Goal: Transaction & Acquisition: Purchase product/service

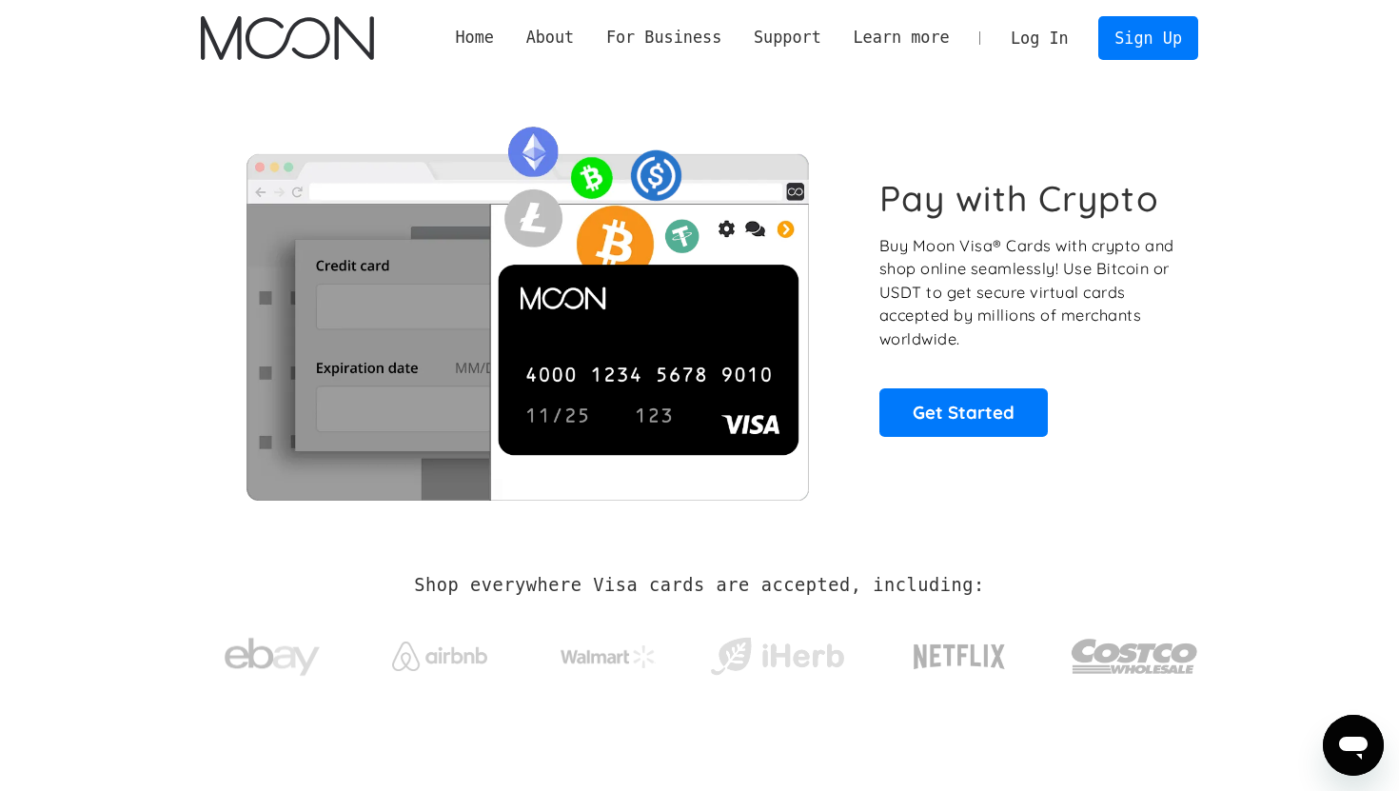
click at [1054, 38] on link "Log In" at bounding box center [1039, 38] width 89 height 42
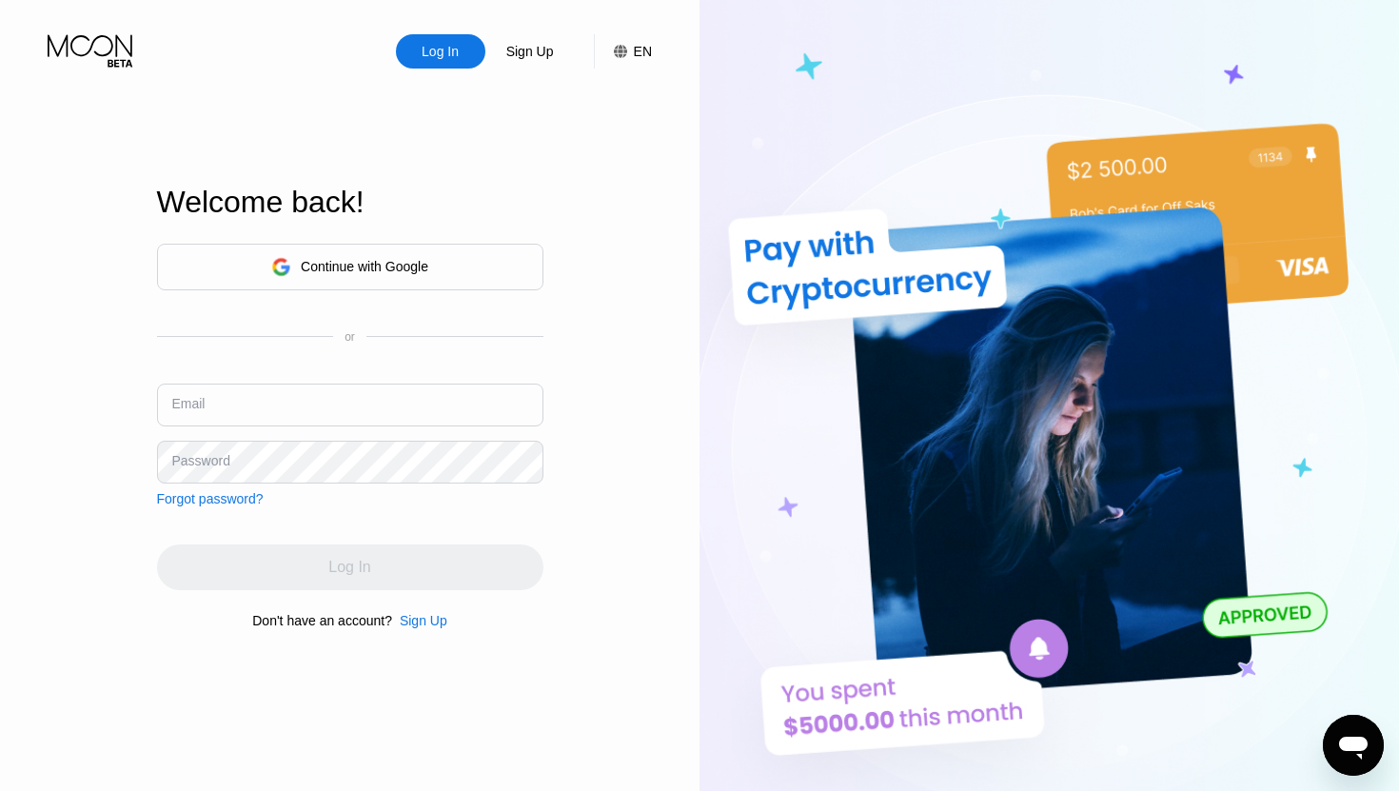
click at [292, 410] on input "text" at bounding box center [350, 405] width 386 height 43
type input "[EMAIL_ADDRESS][DOMAIN_NAME]"
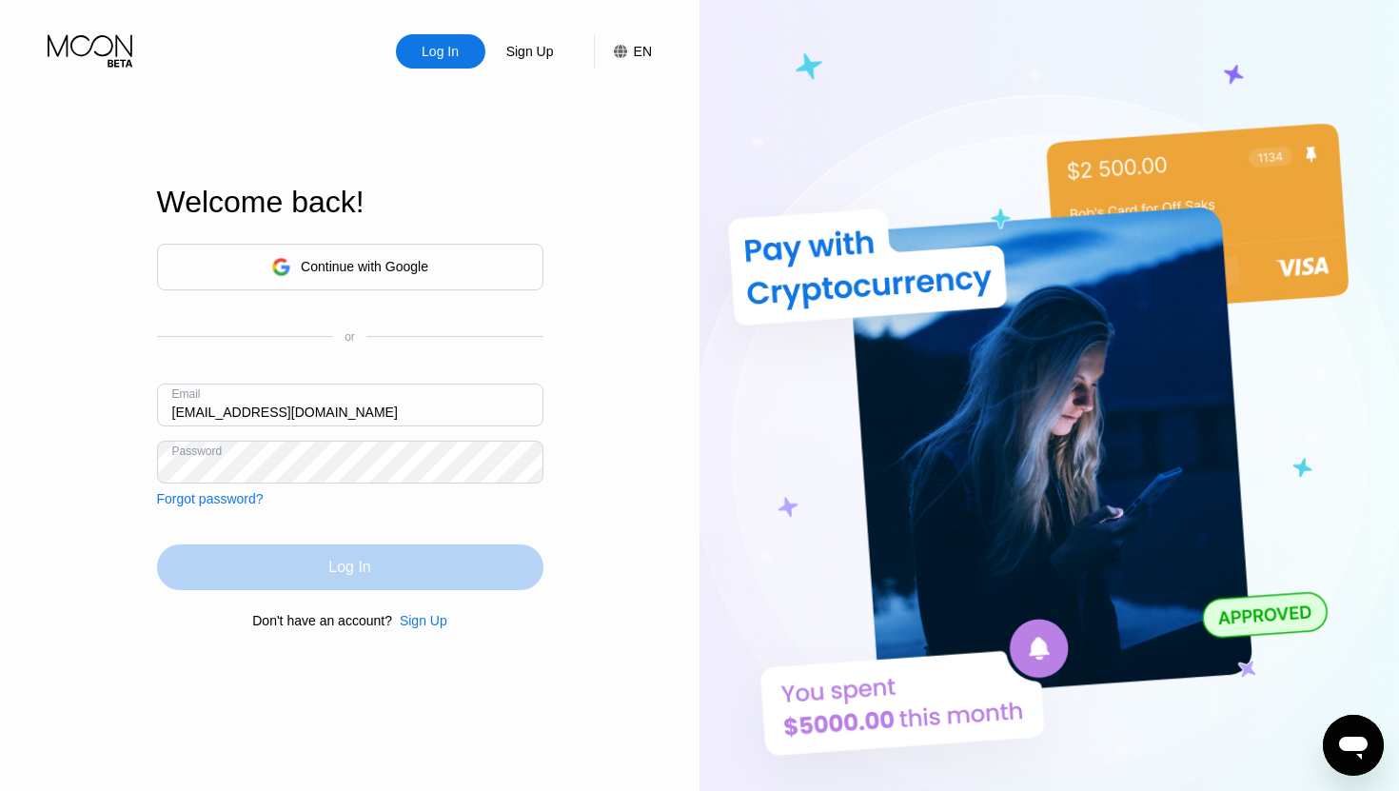
click at [290, 562] on div "Log In" at bounding box center [350, 567] width 386 height 46
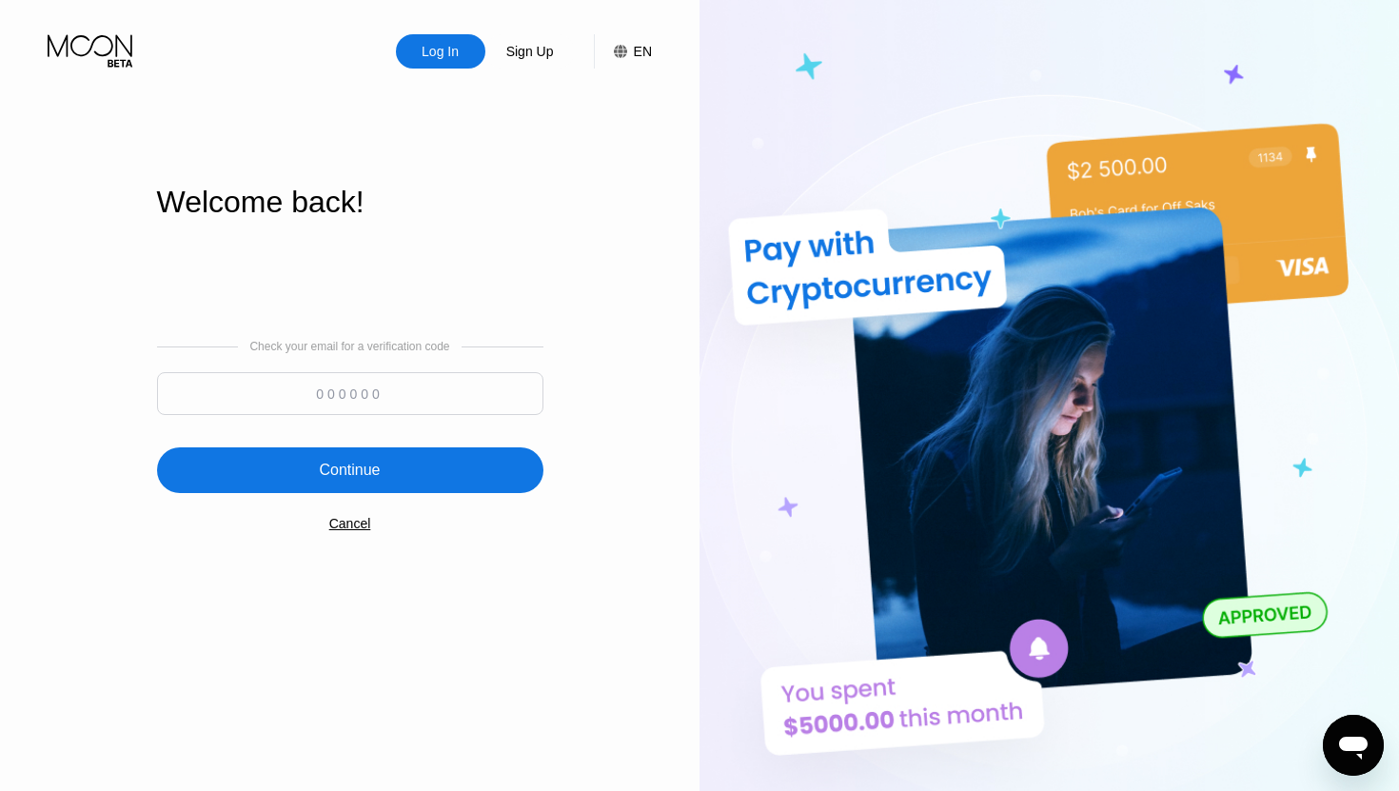
click at [365, 404] on input at bounding box center [350, 393] width 386 height 43
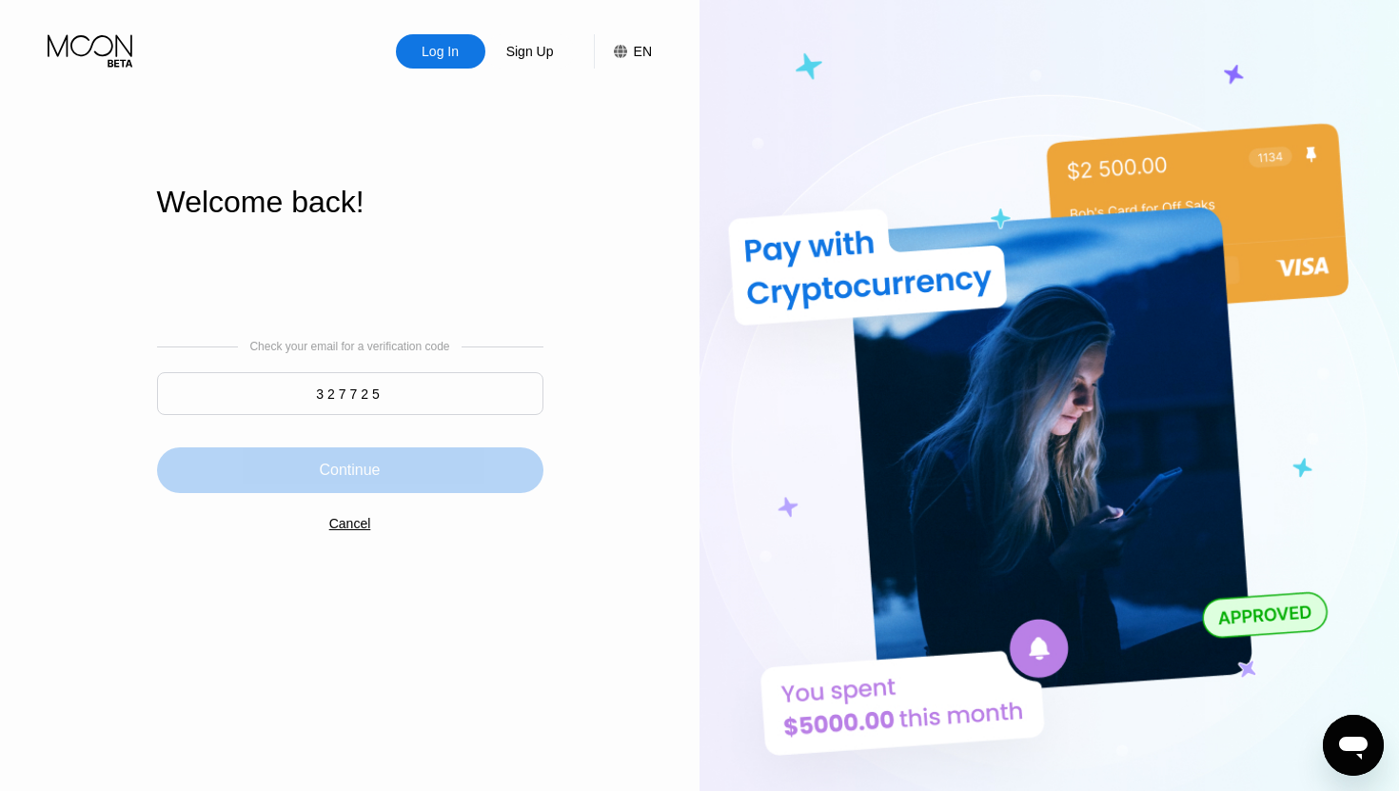
click at [349, 486] on div "Continue" at bounding box center [350, 470] width 386 height 46
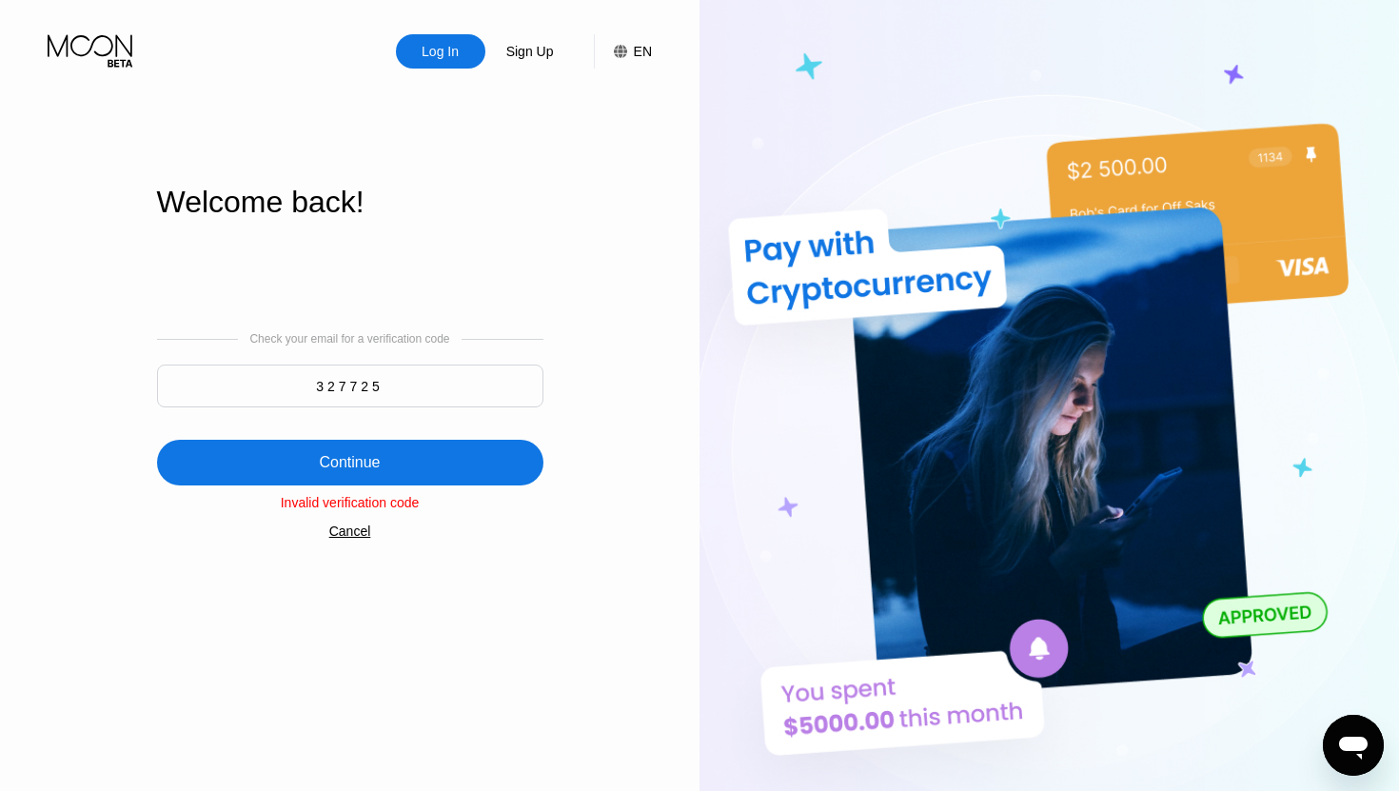
click at [385, 386] on input "327725" at bounding box center [350, 386] width 386 height 43
type input "3"
type input "729807"
click at [370, 461] on div "Continue" at bounding box center [349, 462] width 61 height 19
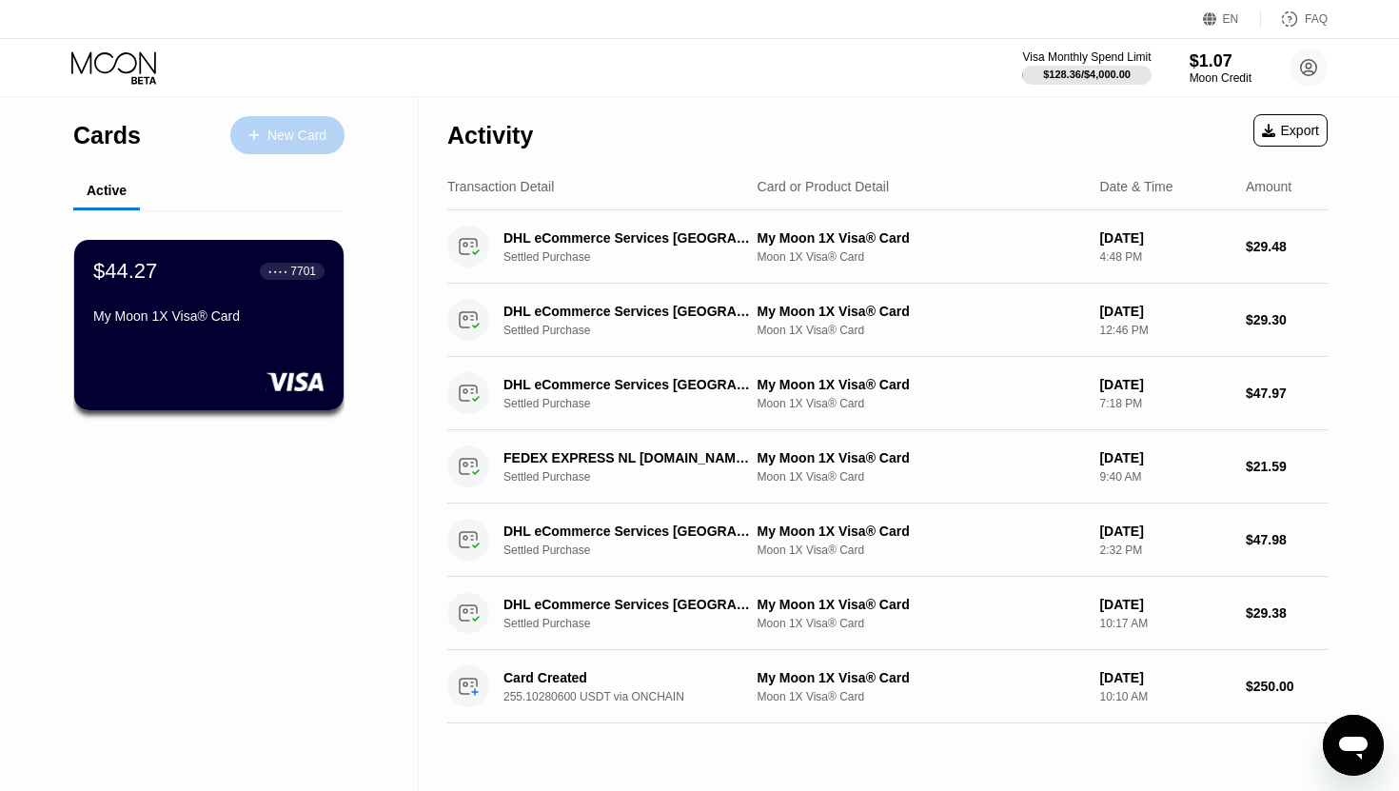
click at [295, 138] on div "New Card" at bounding box center [296, 136] width 59 height 16
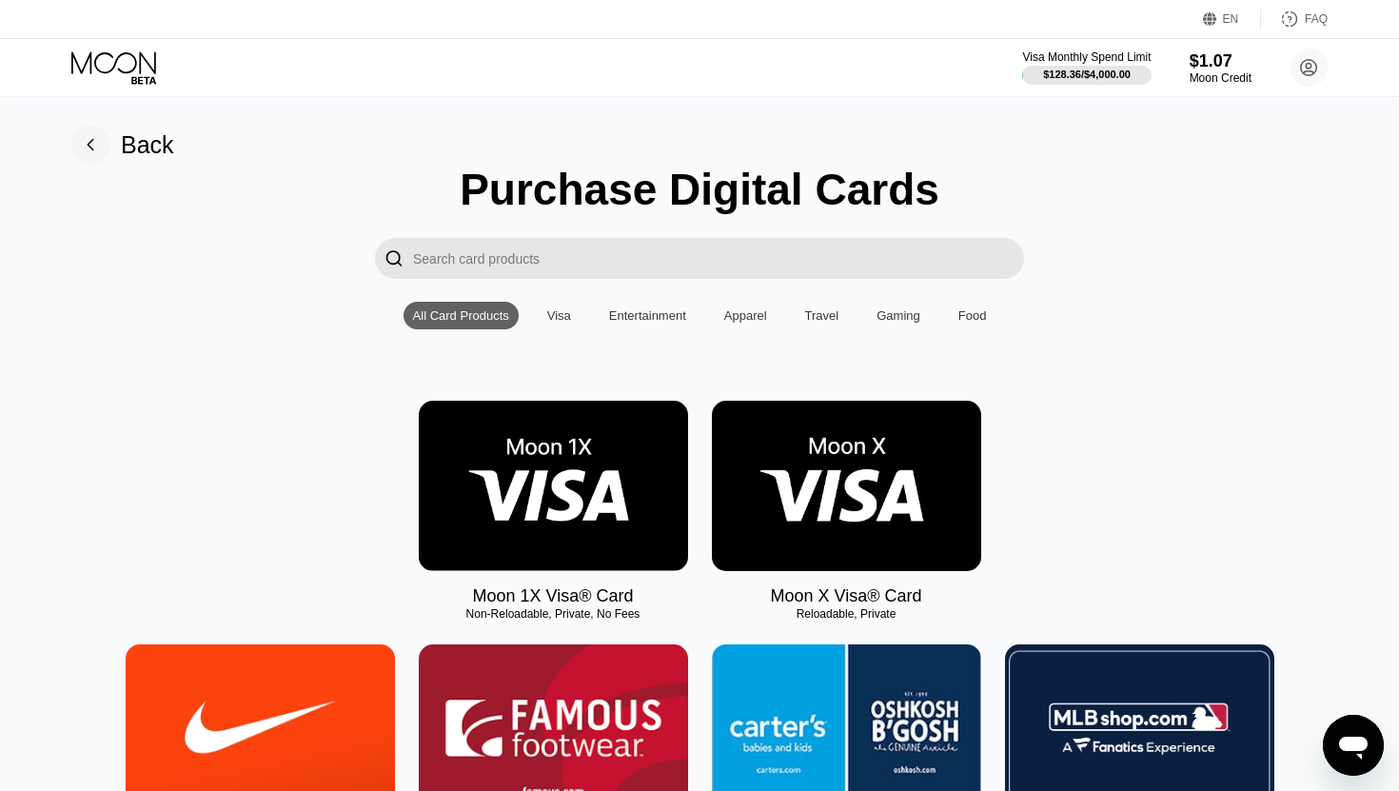
click at [610, 515] on img at bounding box center [553, 486] width 269 height 170
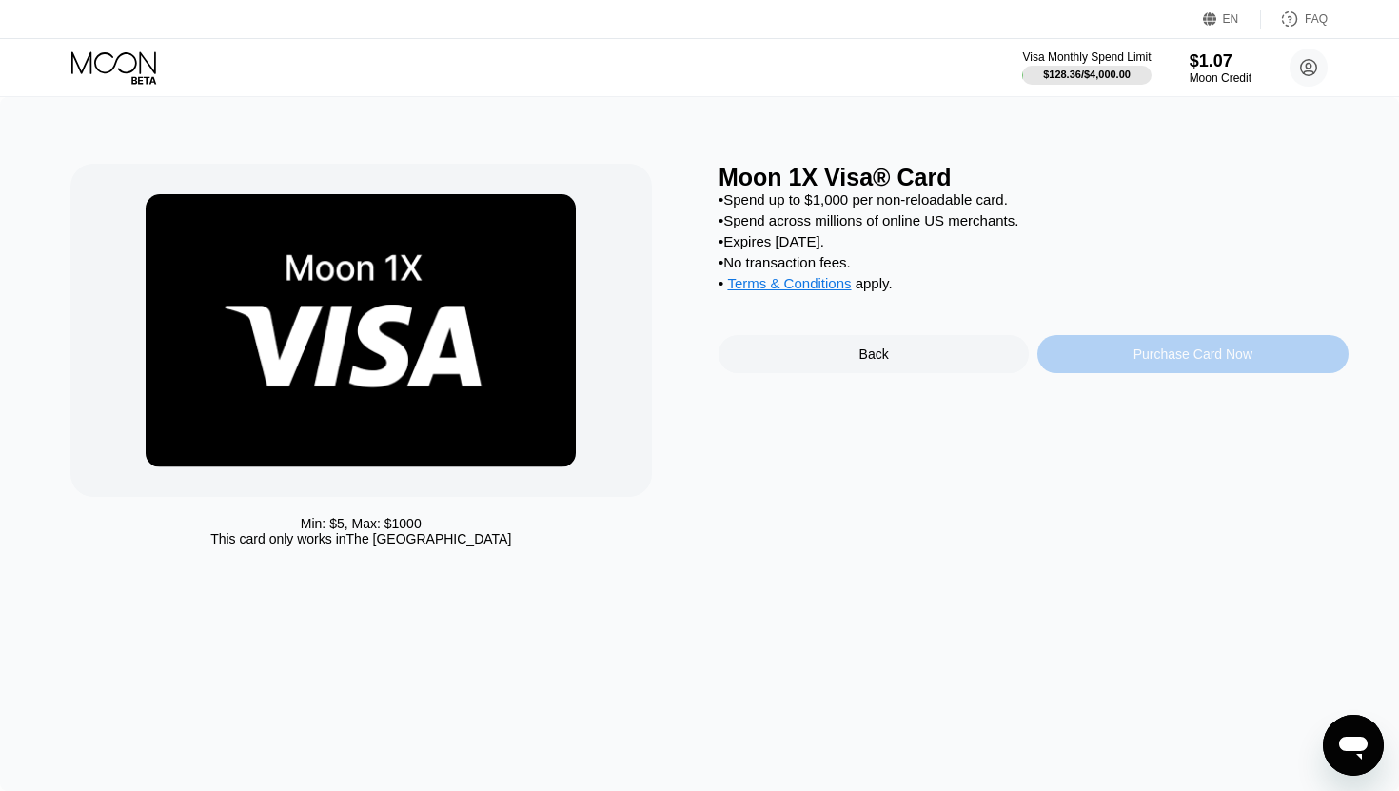
click at [1124, 344] on div "Purchase Card Now" at bounding box center [1192, 354] width 310 height 38
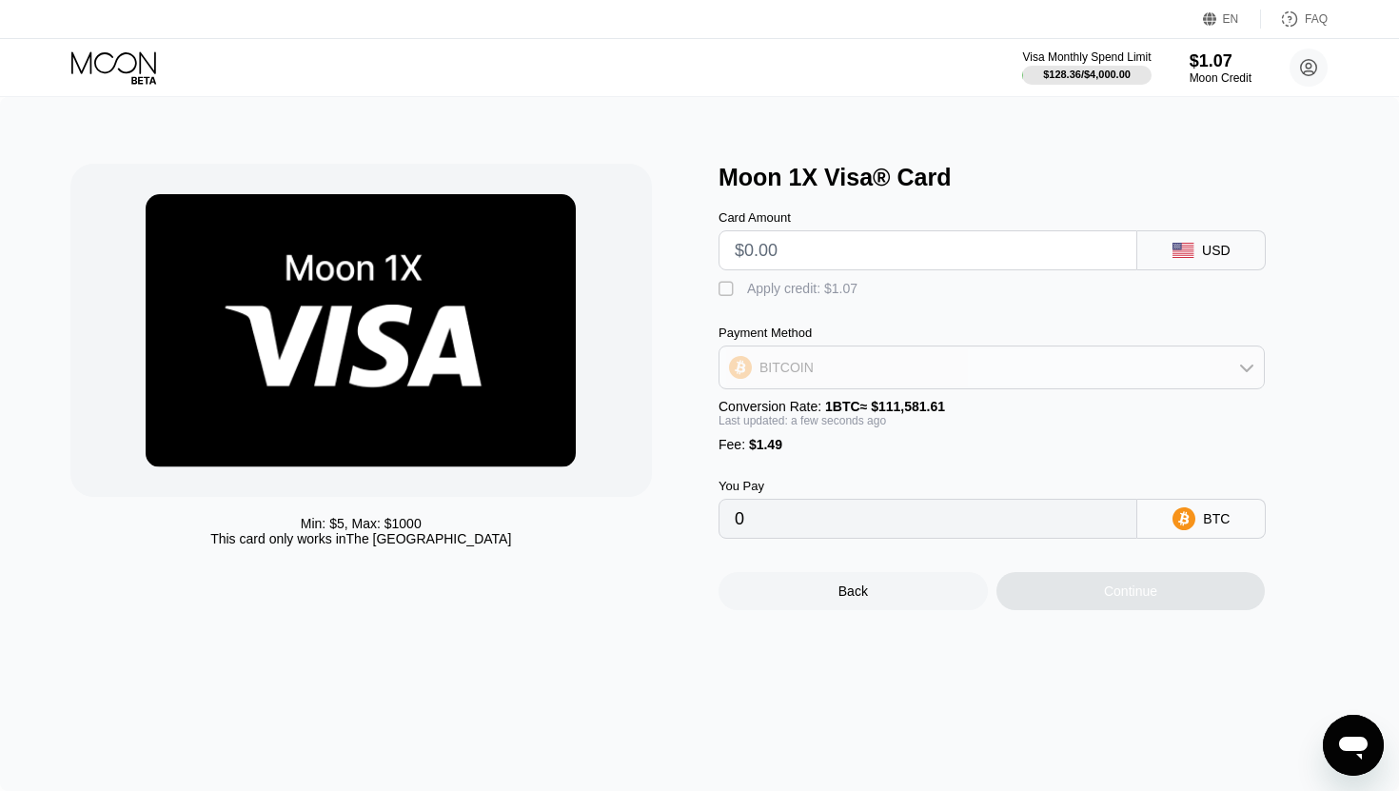
click at [1244, 376] on div "BITCOIN" at bounding box center [991, 367] width 544 height 38
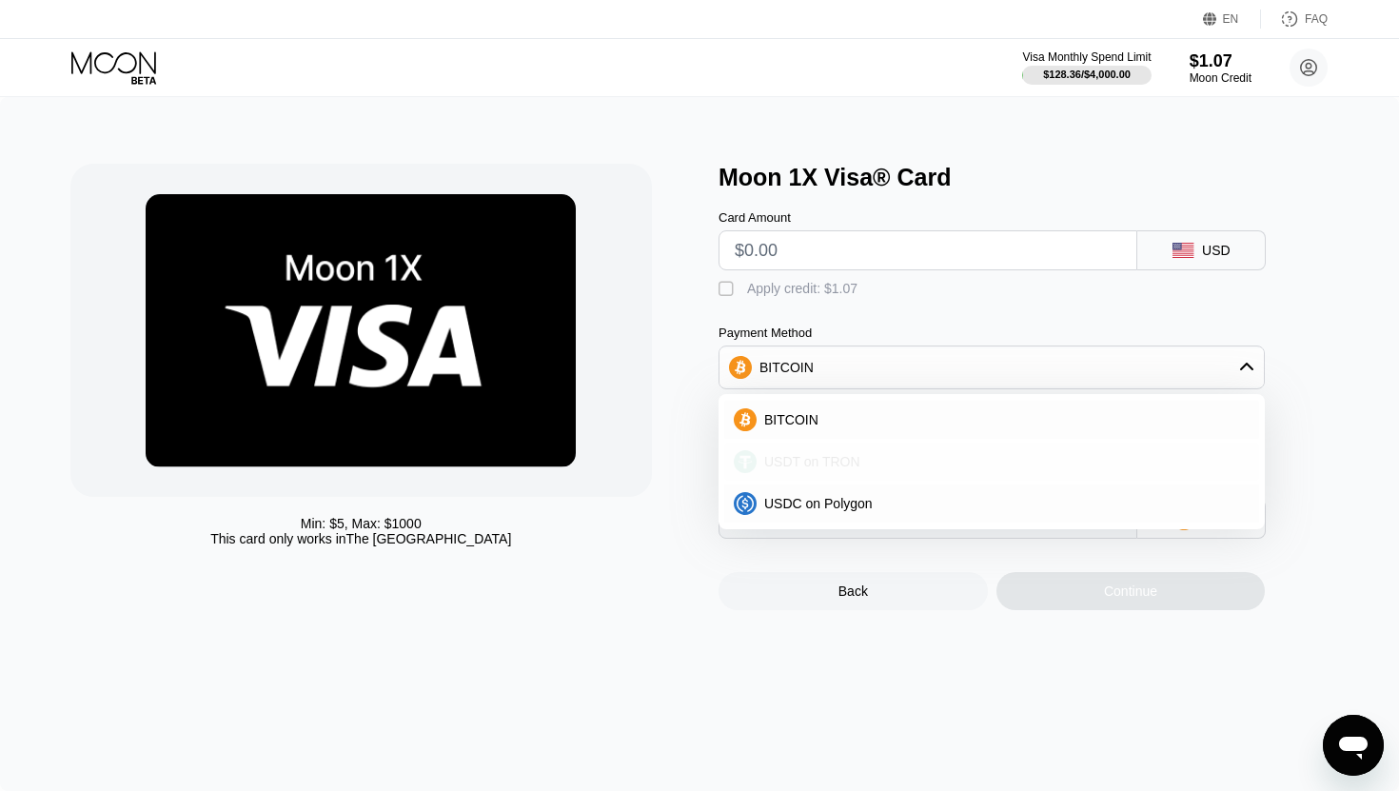
click at [835, 459] on span "USDT on TRON" at bounding box center [812, 461] width 96 height 15
type input "0.00"
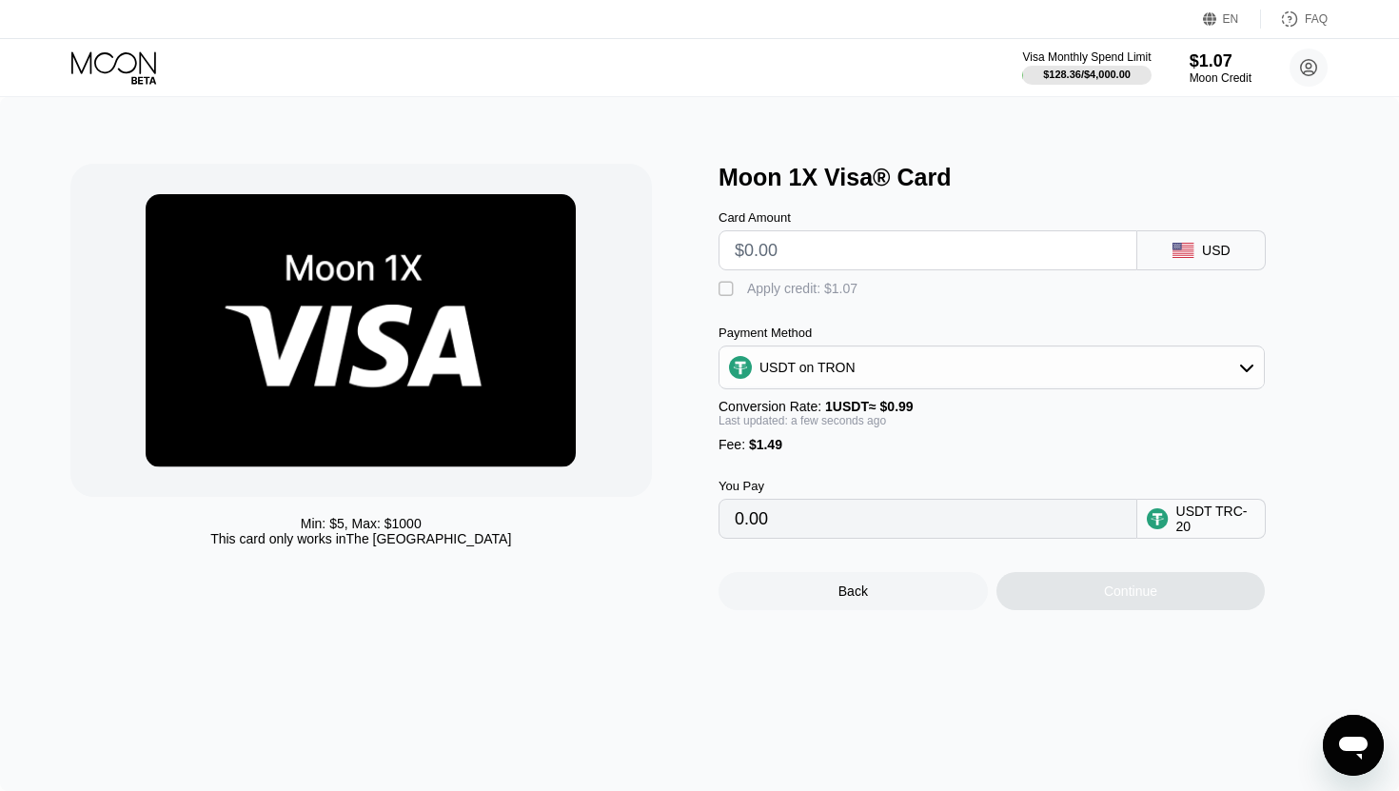
click at [805, 249] on input "text" at bounding box center [928, 250] width 386 height 38
click at [1071, 607] on div "Continue" at bounding box center [1130, 591] width 269 height 38
click at [726, 293] on div "" at bounding box center [728, 289] width 19 height 19
click at [820, 521] on input "0.00" at bounding box center [928, 519] width 386 height 38
drag, startPoint x: 810, startPoint y: 521, endPoint x: 810, endPoint y: 403, distance: 118.0
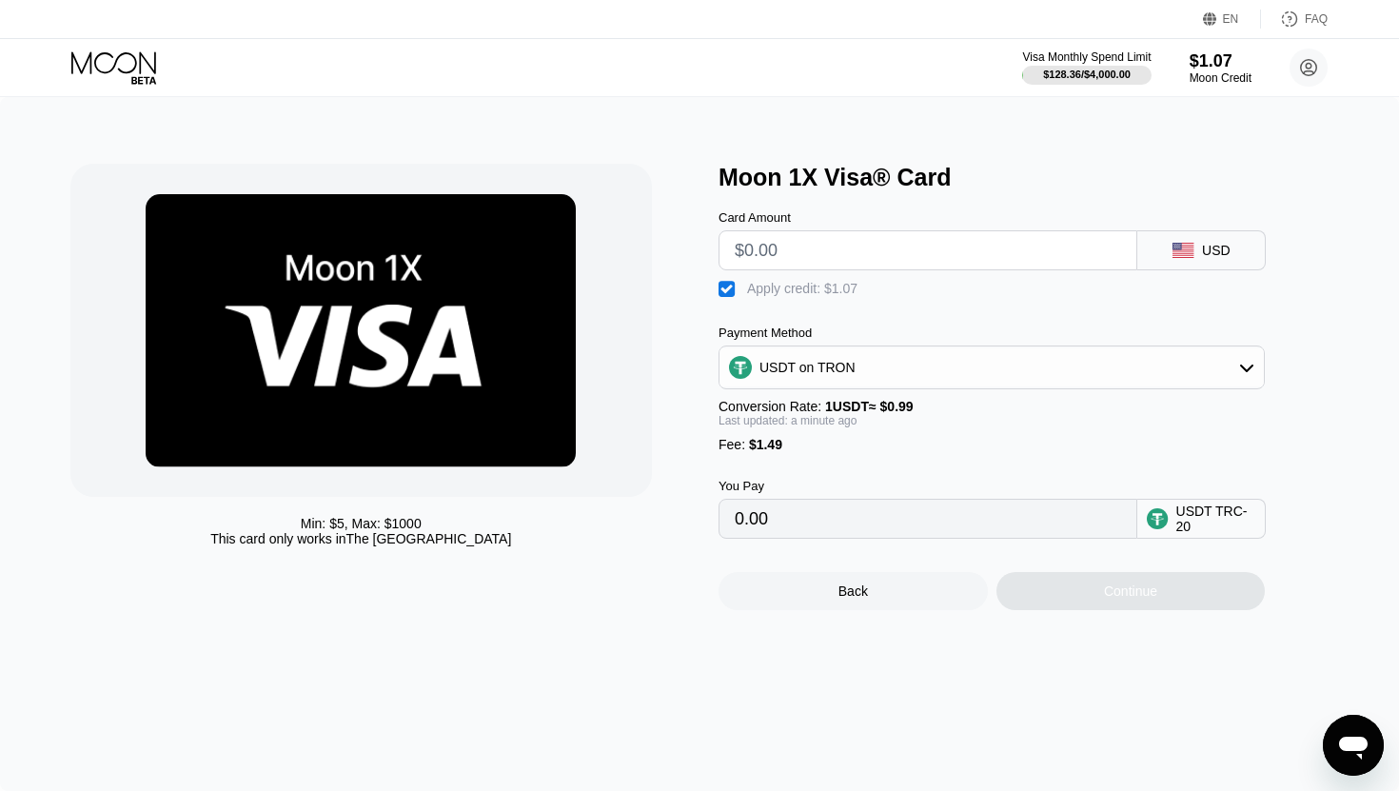
click at [810, 520] on input "0.00" at bounding box center [928, 519] width 386 height 38
click at [774, 255] on input "text" at bounding box center [928, 250] width 386 height 38
type input "$5"
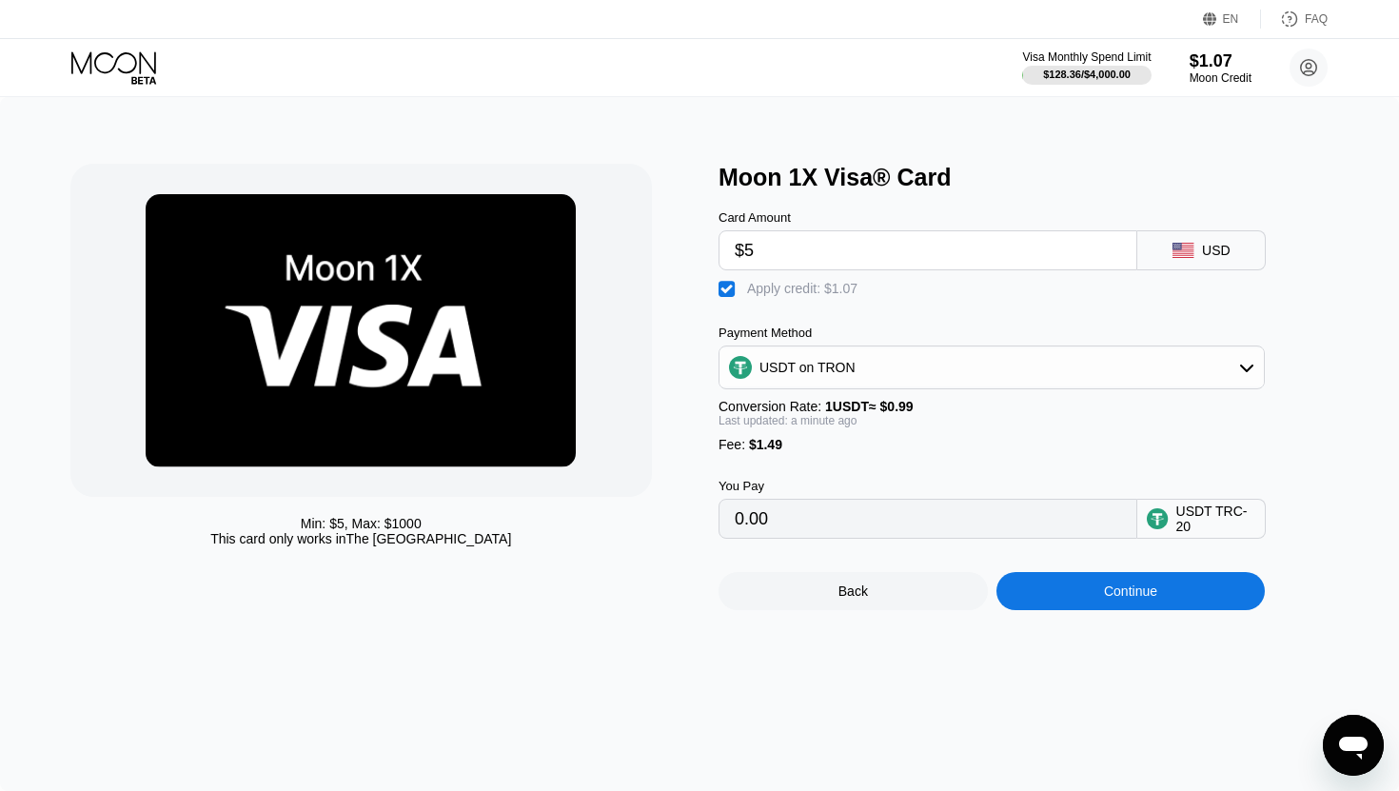
type input "5.47"
type input "$50"
type input "50.93"
type input "$500"
type input "505.47"
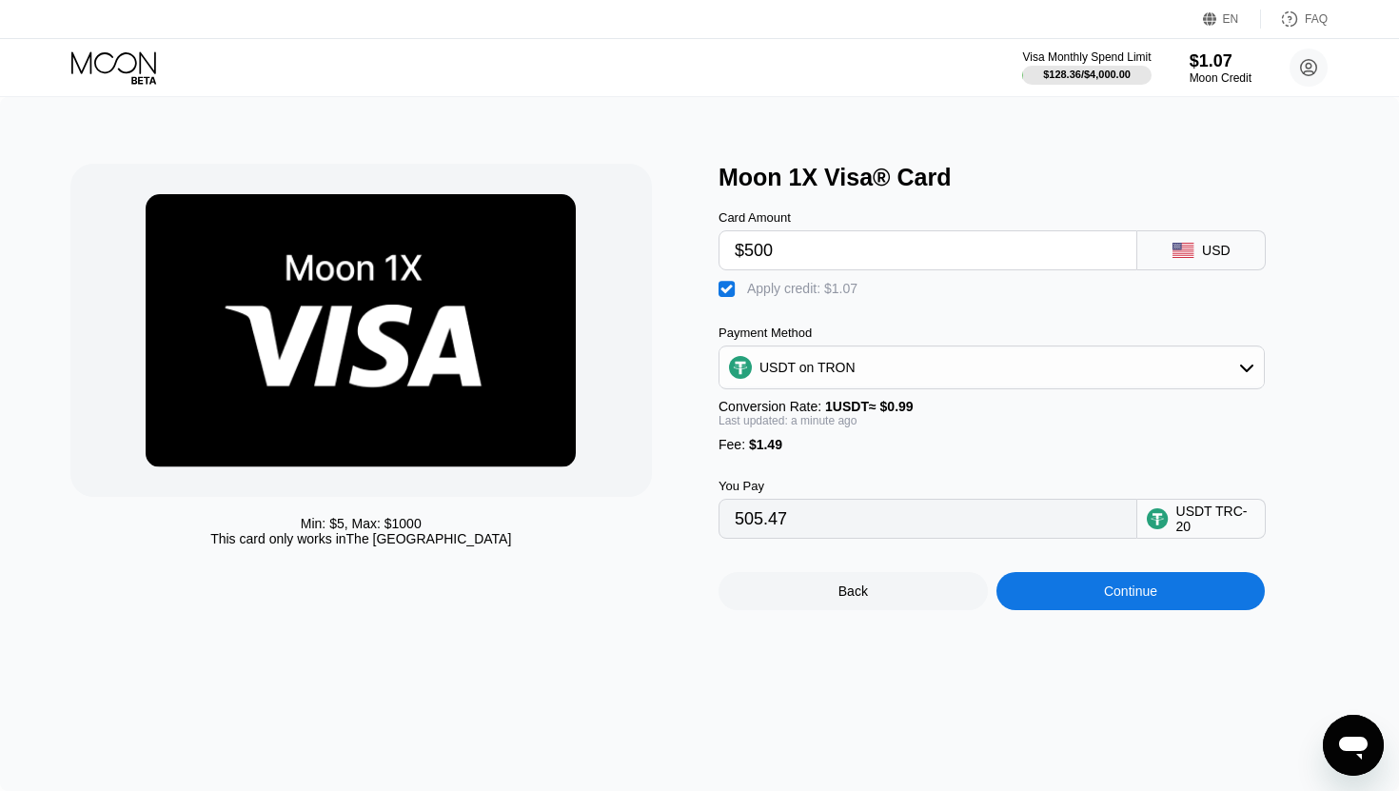
type input "$500"
click at [1054, 583] on div "Continue" at bounding box center [1130, 591] width 269 height 38
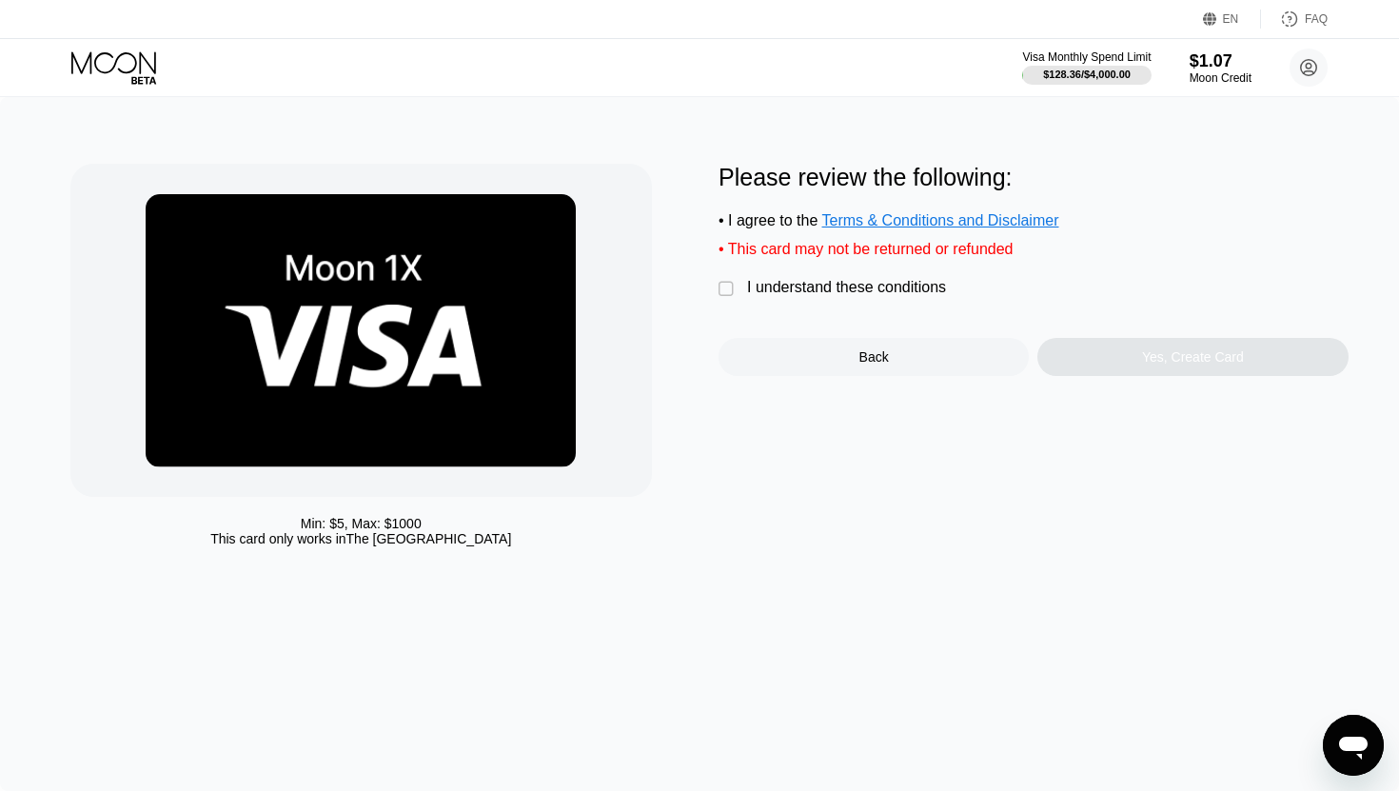
click at [731, 286] on div "" at bounding box center [728, 289] width 19 height 19
click at [1146, 365] on div "Yes, Create Card" at bounding box center [1193, 356] width 102 height 15
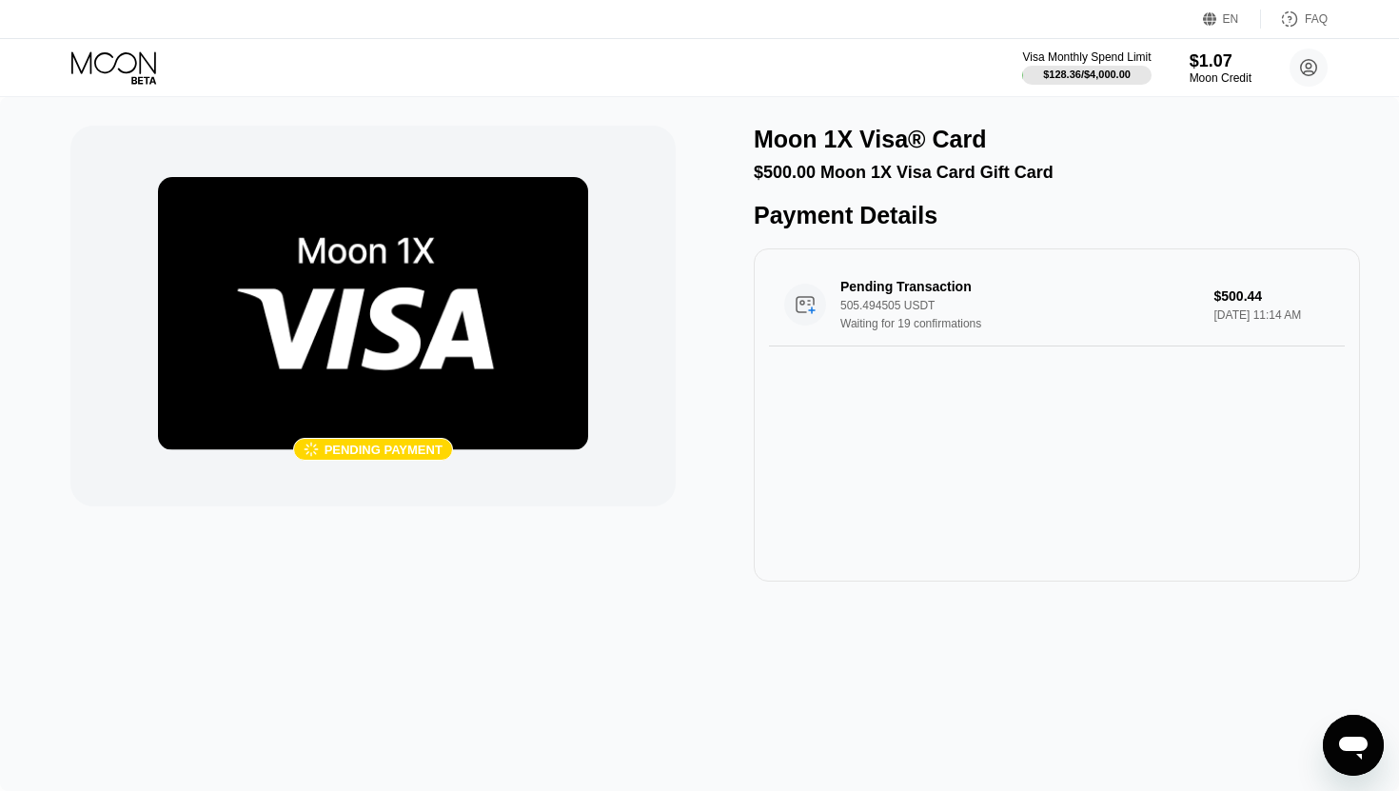
scroll to position [163, 0]
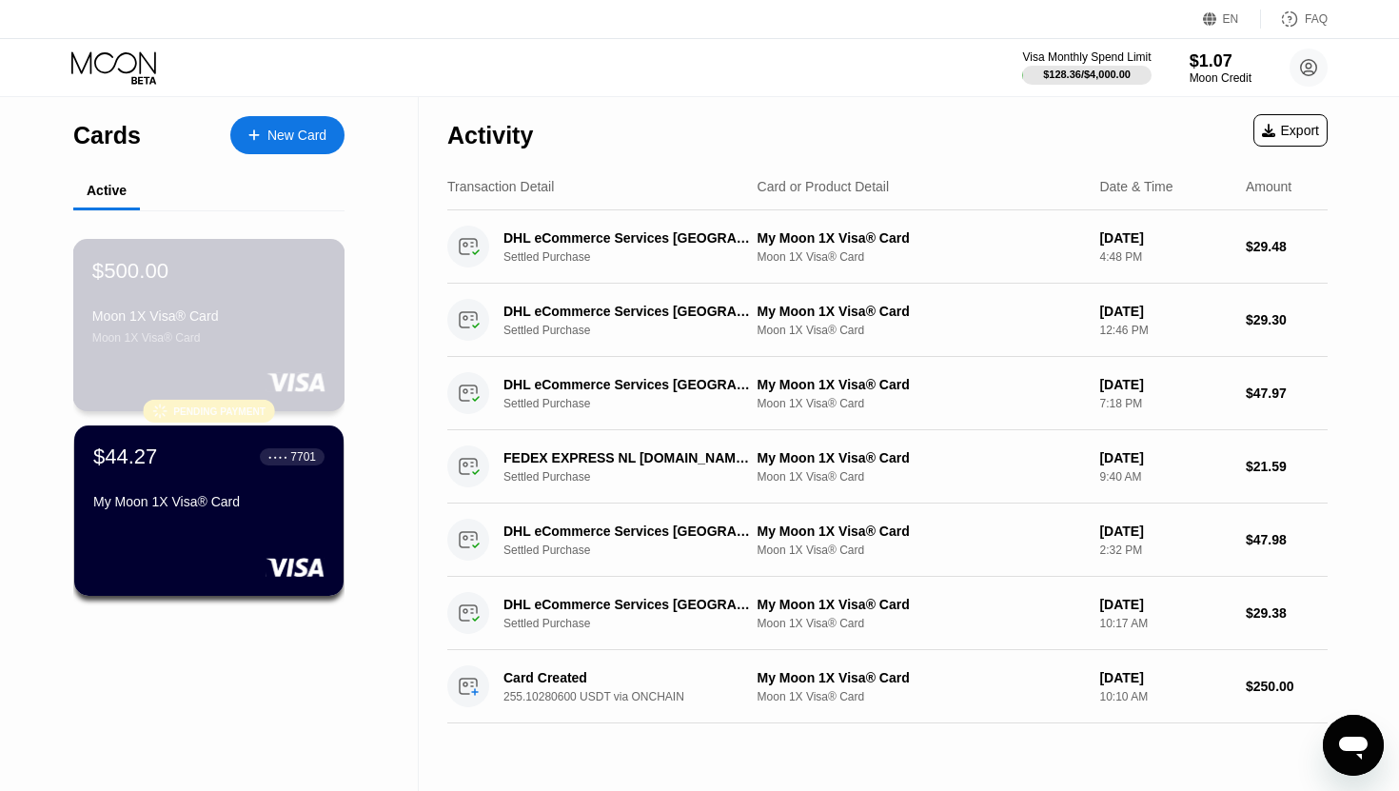
click at [177, 362] on div "$500.00 Moon 1X Visa® Card Moon 1X Visa® Card  Pending payment" at bounding box center [209, 325] width 272 height 172
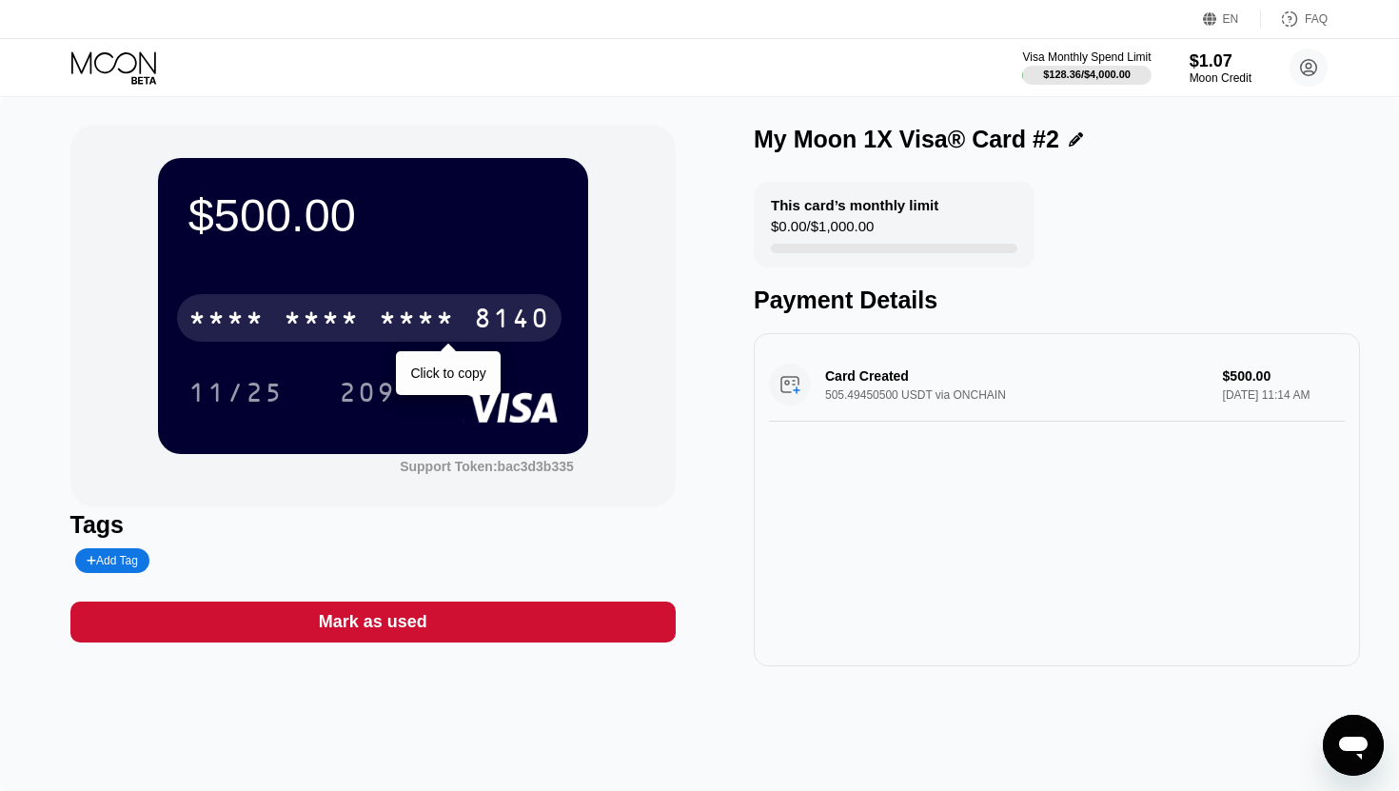
click at [470, 326] on div "* * * * * * * * * * * * 8140" at bounding box center [369, 318] width 384 height 48
